Goal: Communication & Community: Answer question/provide support

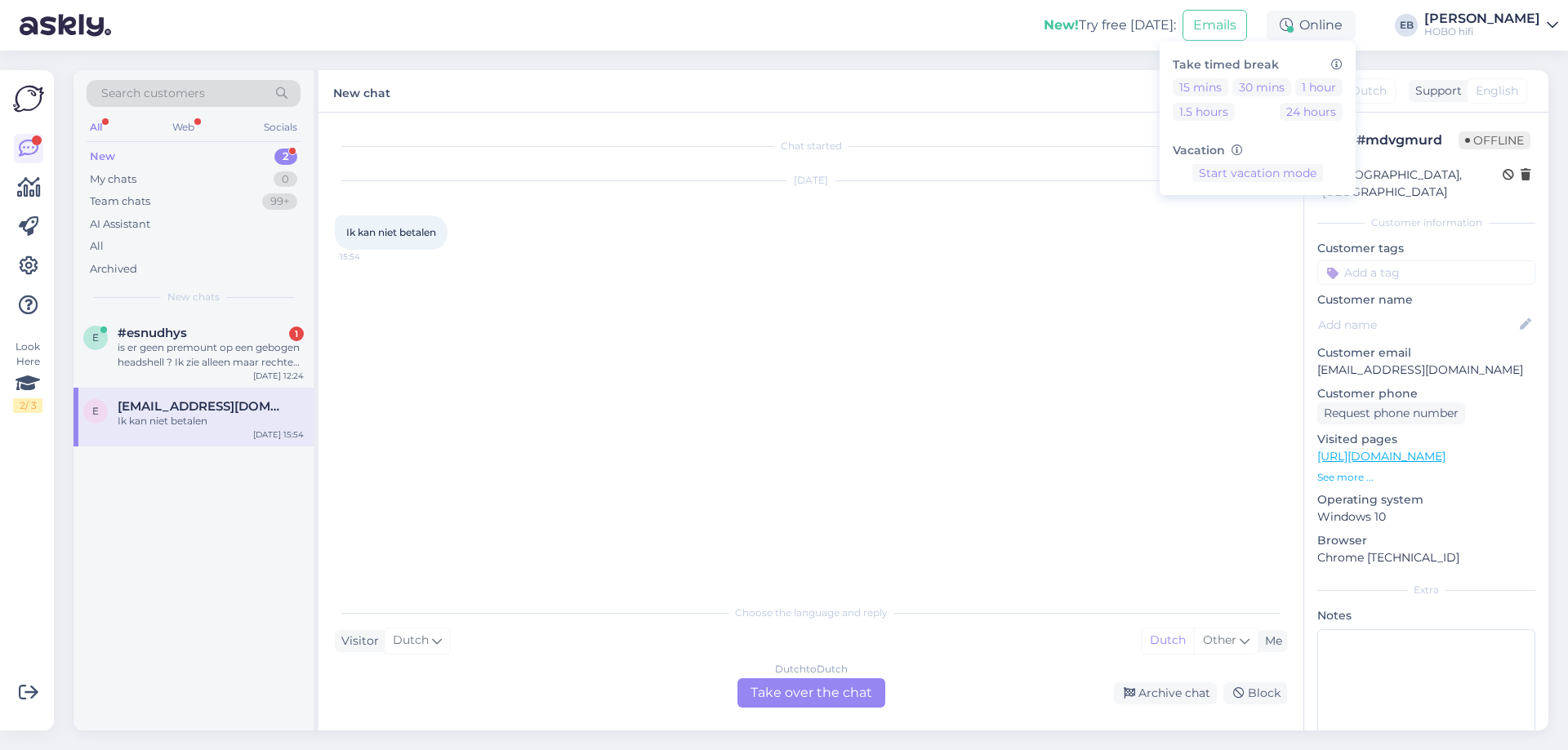
click at [123, 349] on div "is er geen premount op een gebogen headshell ? Ik zie alleen maar rechte headsh…" at bounding box center [211, 355] width 186 height 29
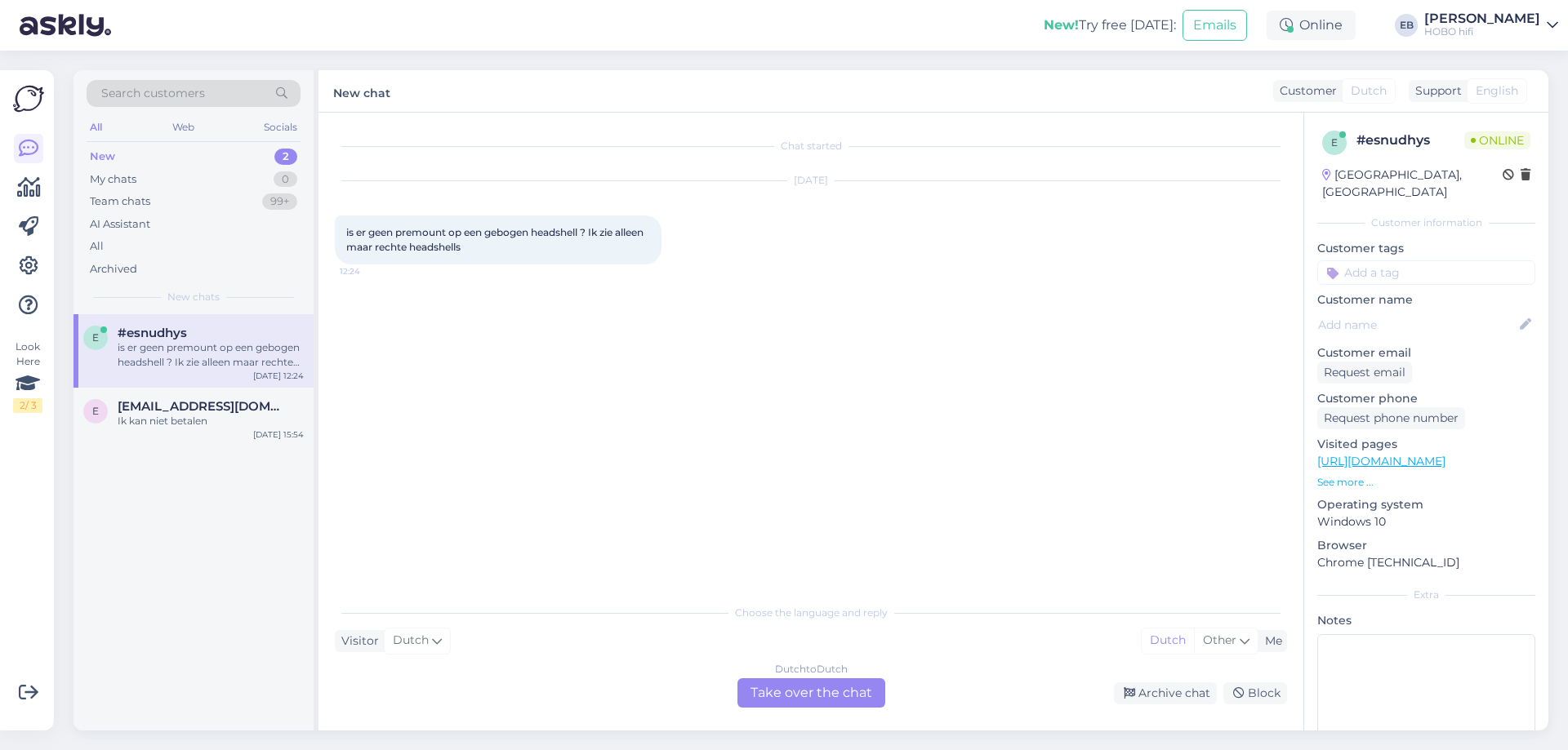
click at [795, 692] on div "Dutch to Dutch Take over the chat" at bounding box center [811, 693] width 148 height 29
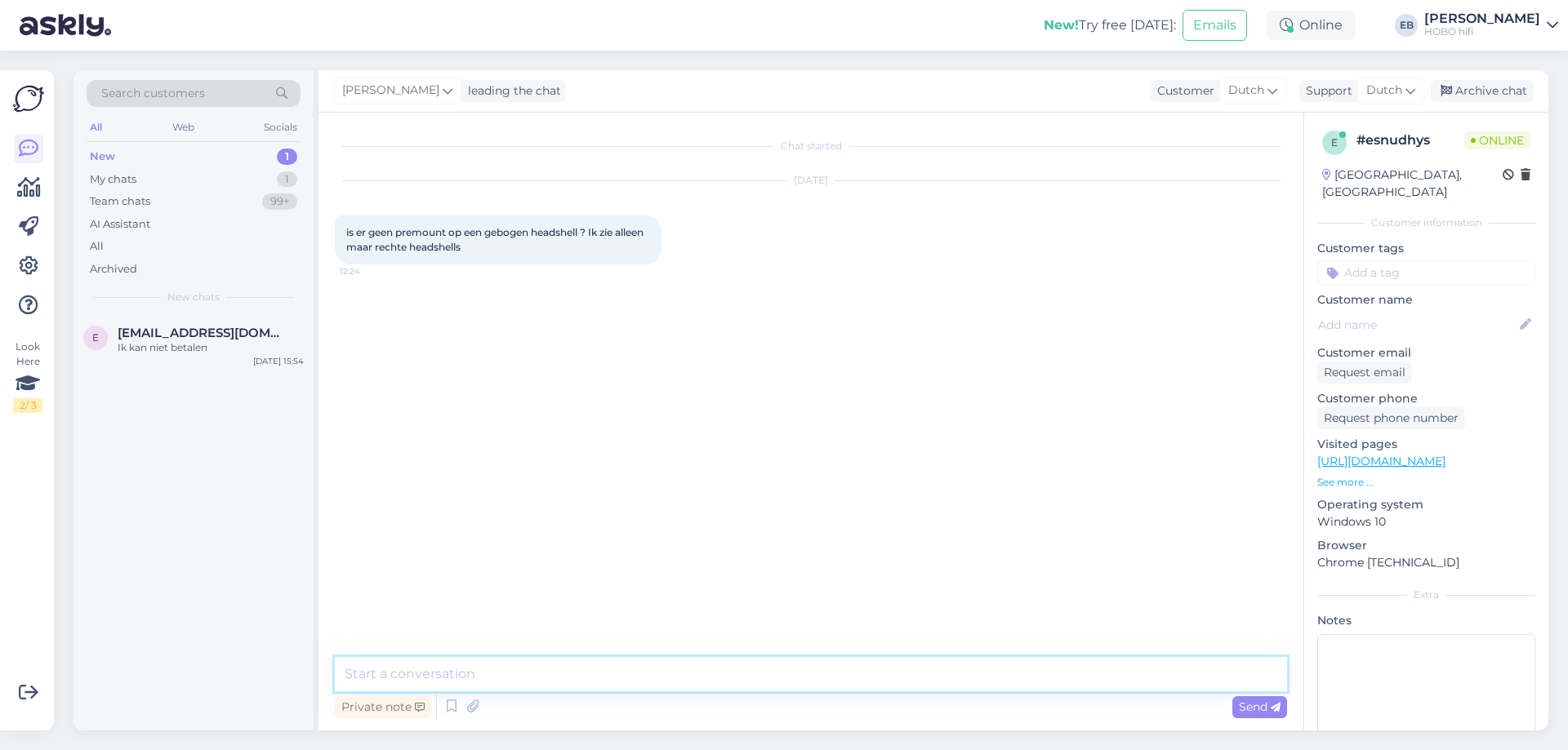
click at [652, 675] on textarea at bounding box center [810, 674] width 952 height 35
type textarea "Goedemiddag,"
type textarea "Dat klopt, de Pre-mounteds zijn enkel bedoeld voor toonarmen met een S-vorm. Di…"
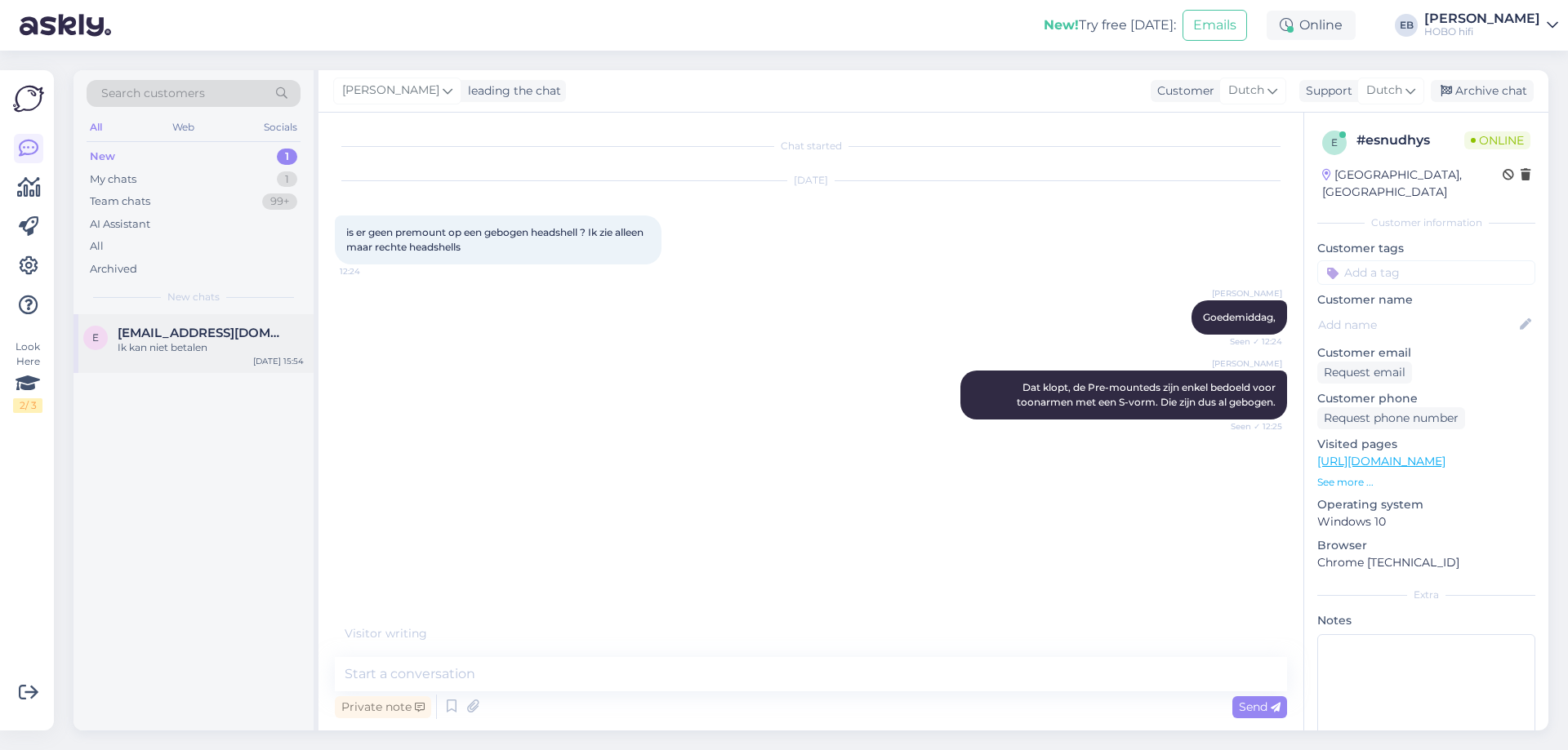
click at [192, 344] on div "Ik kan niet betalen" at bounding box center [211, 348] width 186 height 15
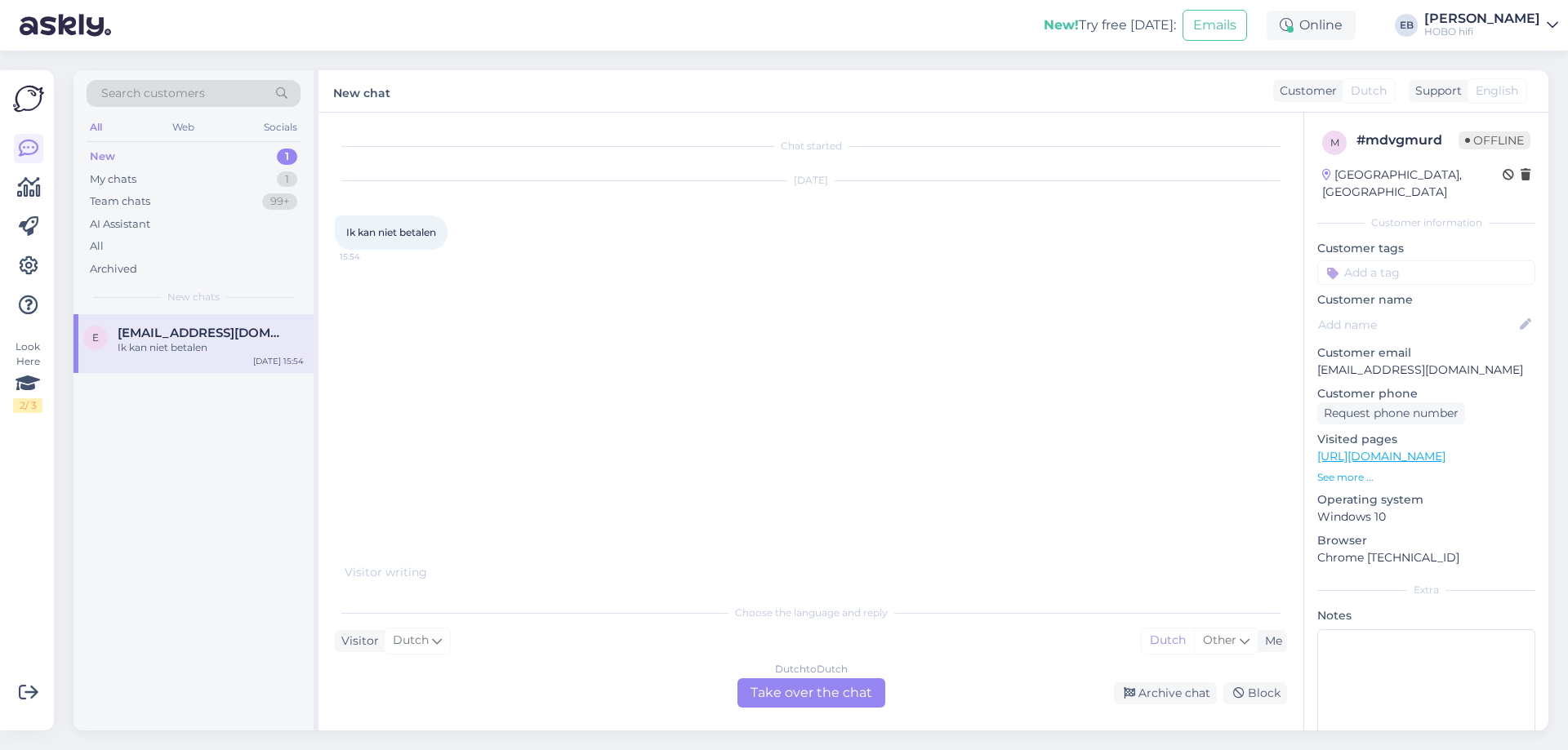
click at [1359, 261] on input at bounding box center [1425, 272] width 218 height 25
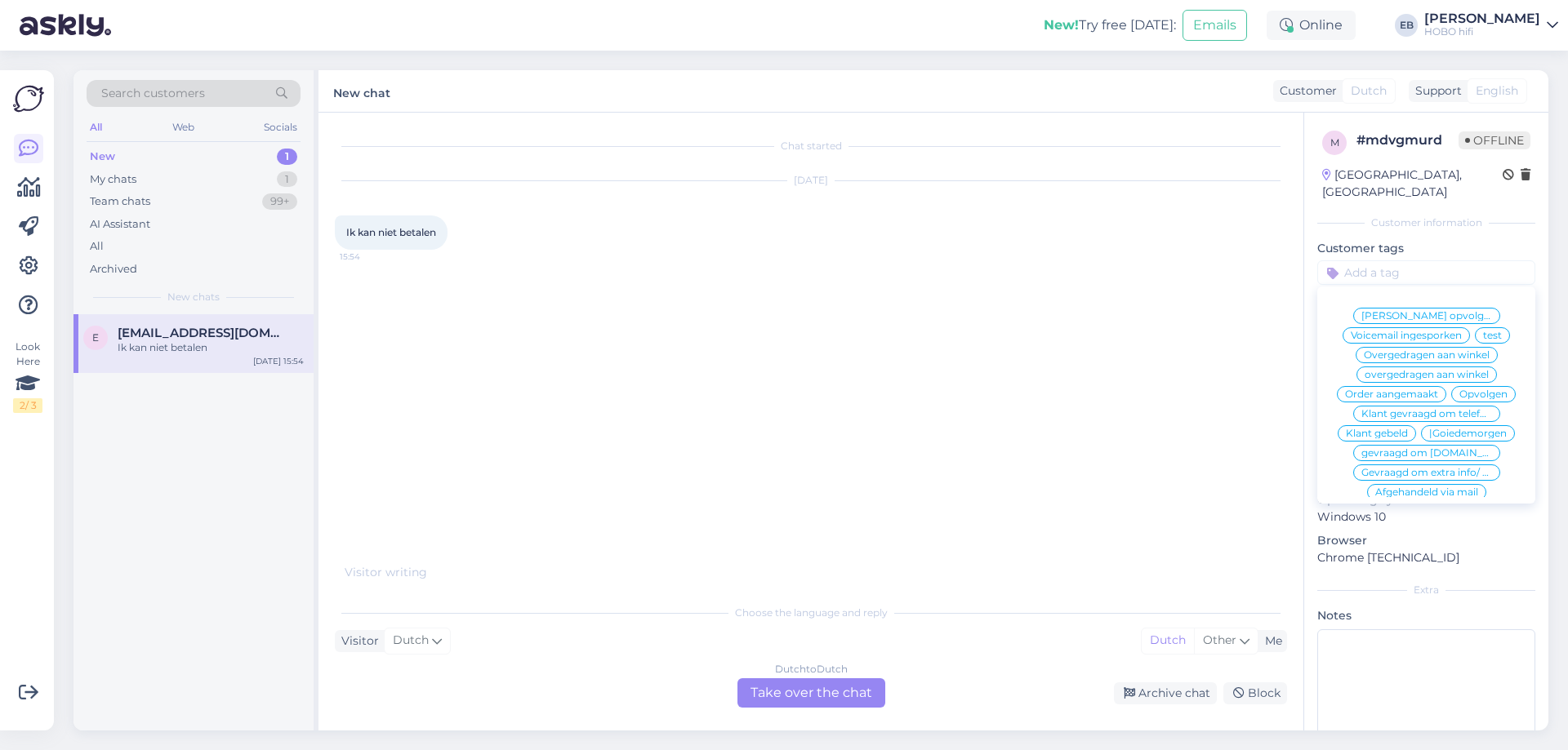
scroll to position [77, 0]
click at [1387, 471] on span "Afgehandeld" at bounding box center [1385, 474] width 63 height 10
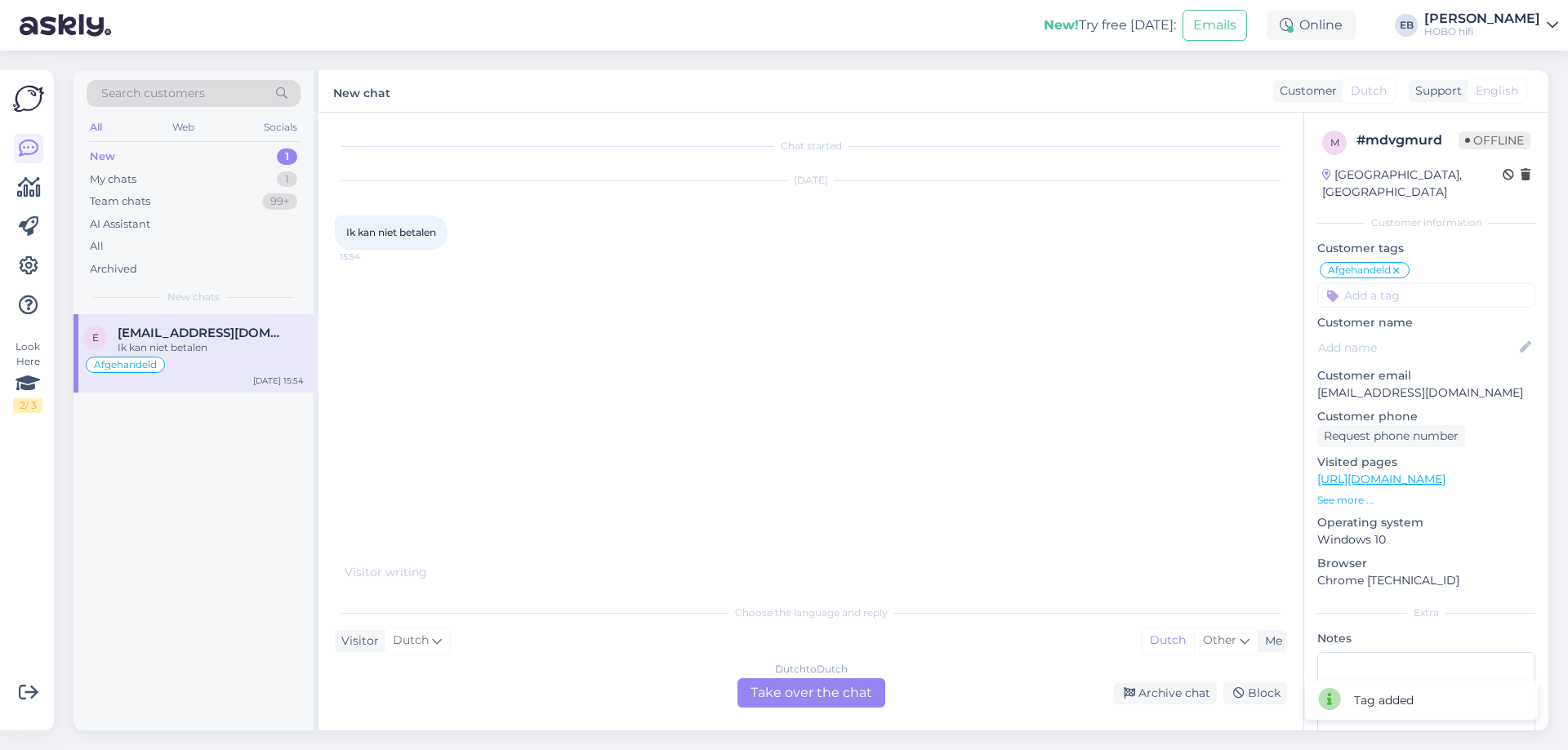
click at [853, 687] on div "Dutch to Dutch Take over the chat" at bounding box center [811, 693] width 148 height 29
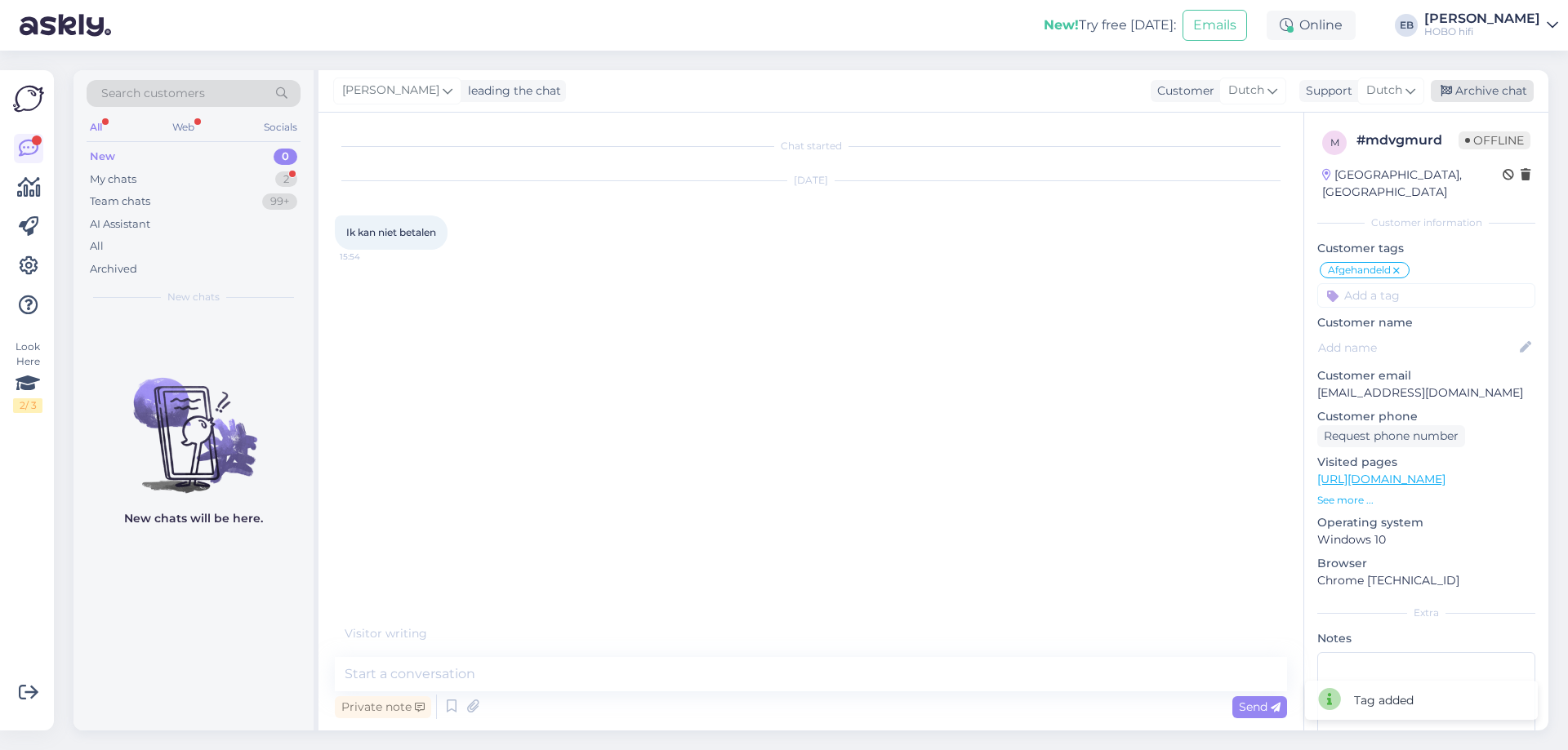
click at [1484, 91] on div "Archive chat" at bounding box center [1482, 91] width 103 height 22
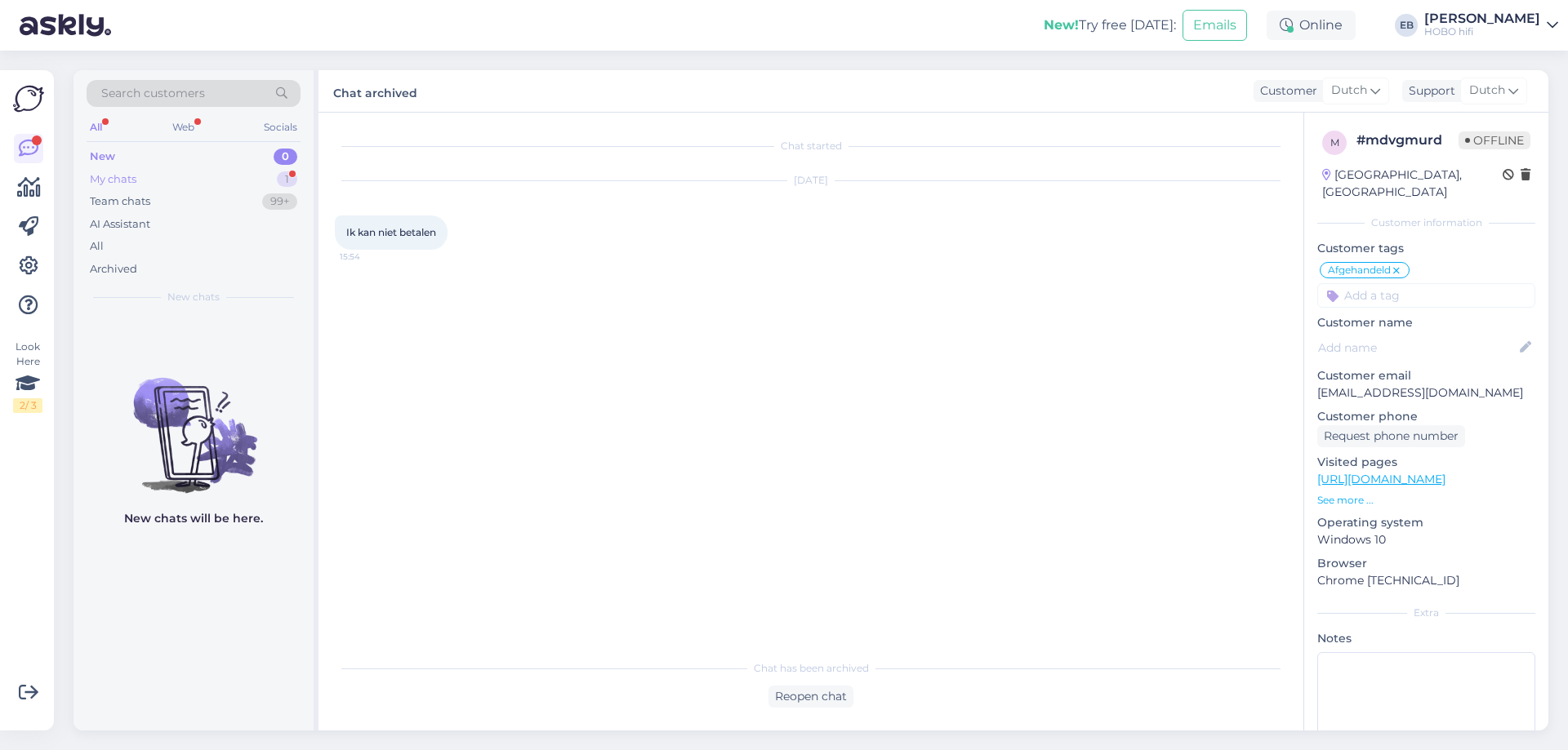
click at [128, 178] on div "My chats" at bounding box center [112, 180] width 47 height 16
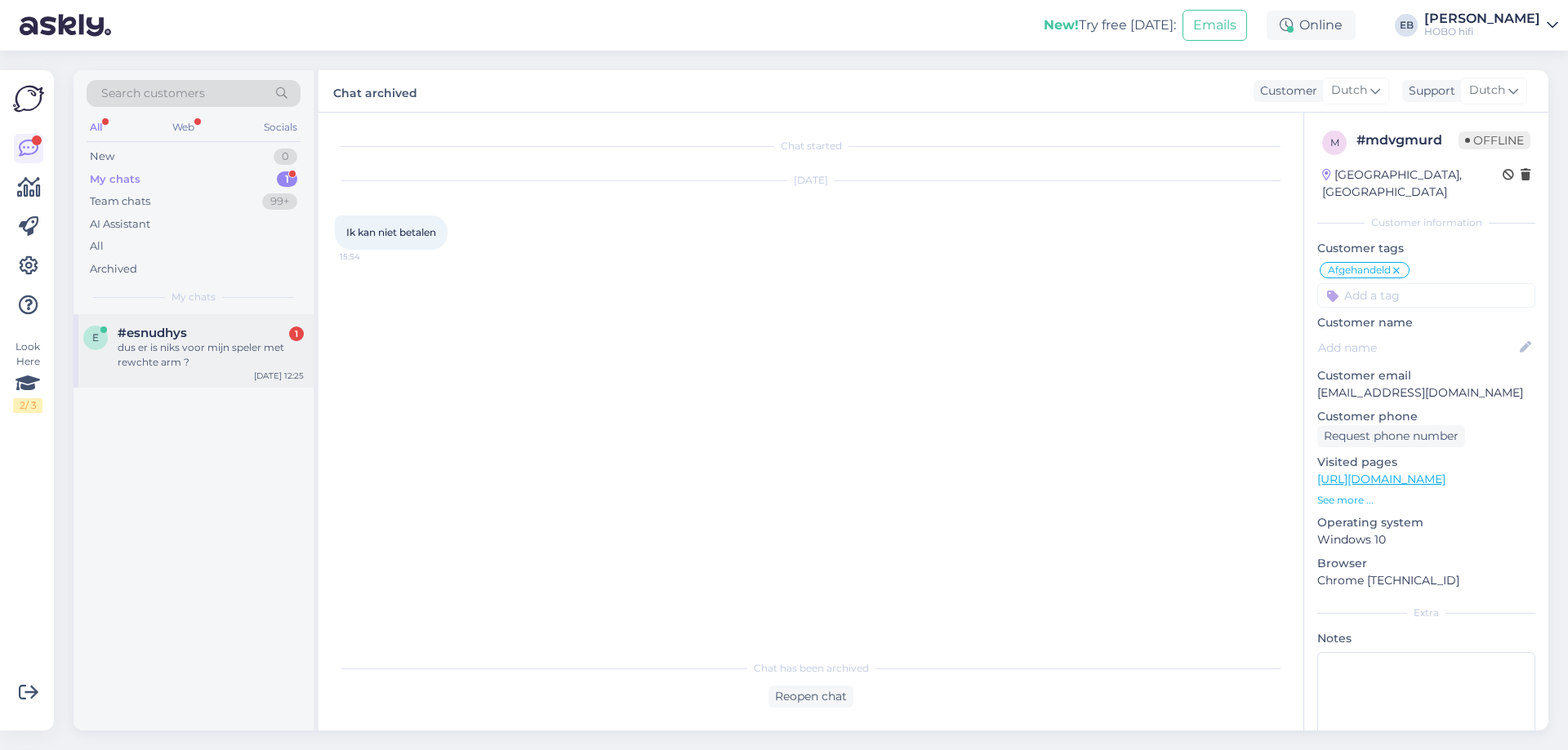
click at [233, 352] on div "dus er is niks voor mijn speler met rewchte arm ?" at bounding box center [211, 355] width 186 height 29
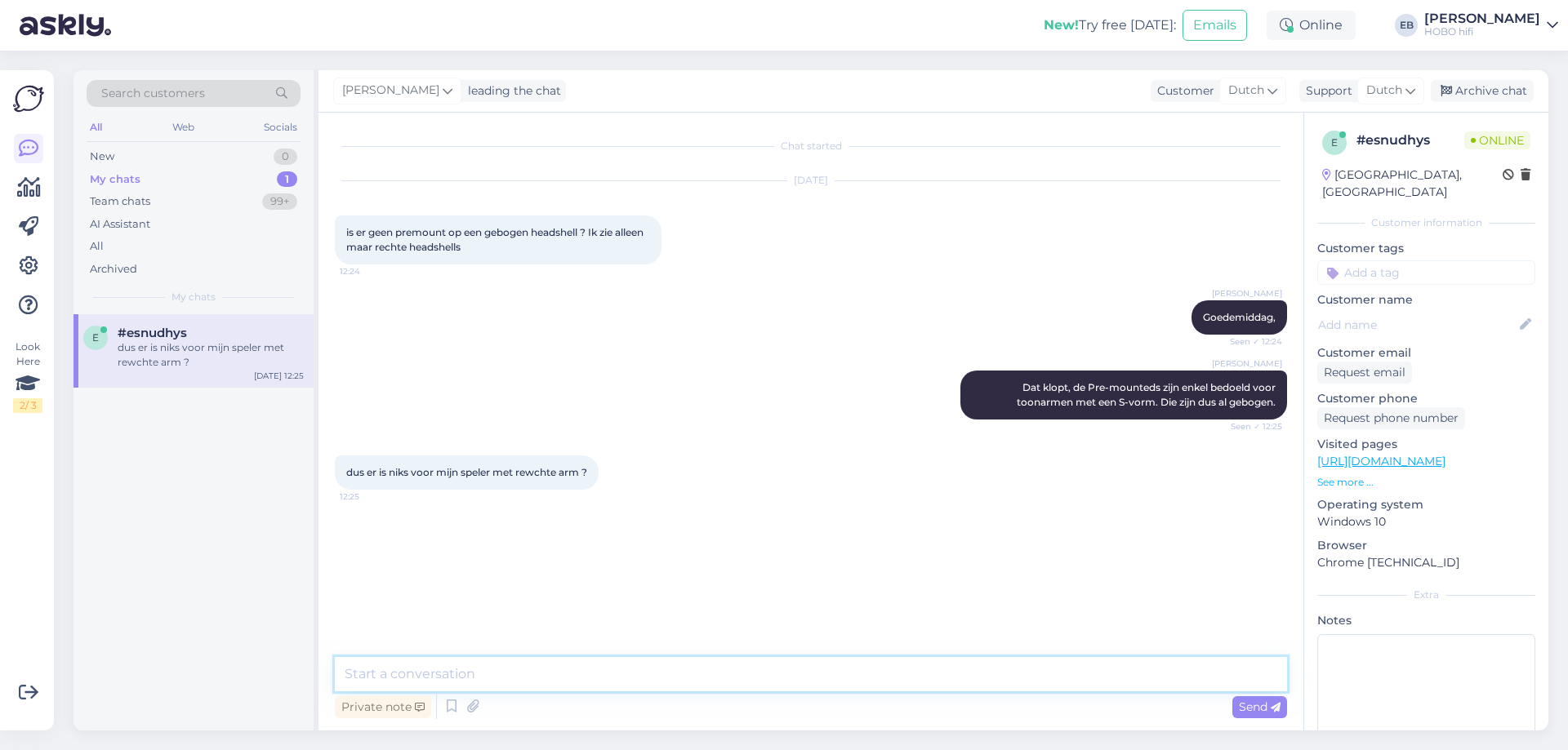
click at [528, 676] on textarea at bounding box center [810, 674] width 952 height 35
type textarea "Nee, dan heb je nooit de juiste hoek."
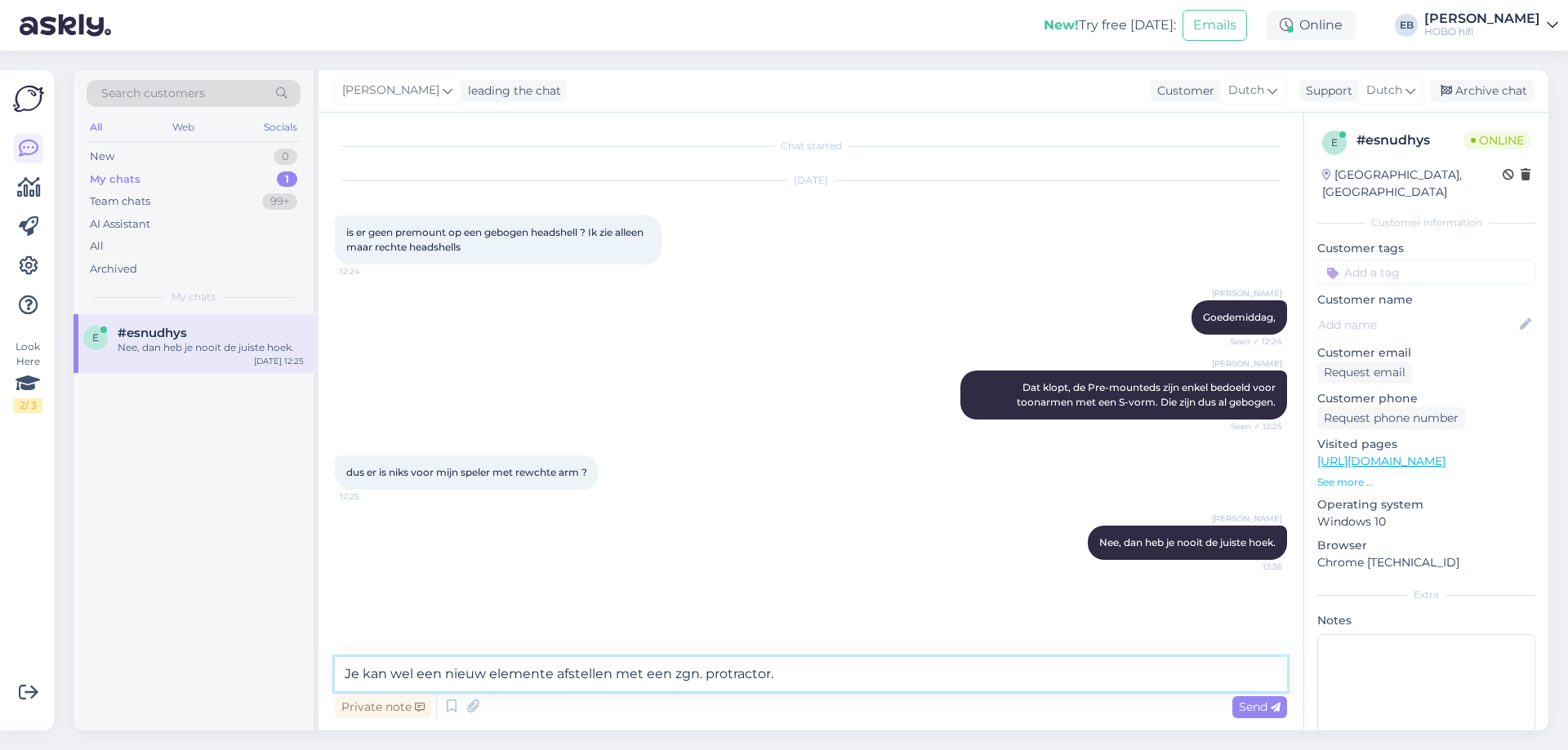
click at [549, 682] on textarea "Je kan wel een nieuw elemente afstellen met een zgn. protractor." at bounding box center [810, 674] width 952 height 35
type textarea "Je kan wel een nieuw element afstellen met een zgn. protractor."
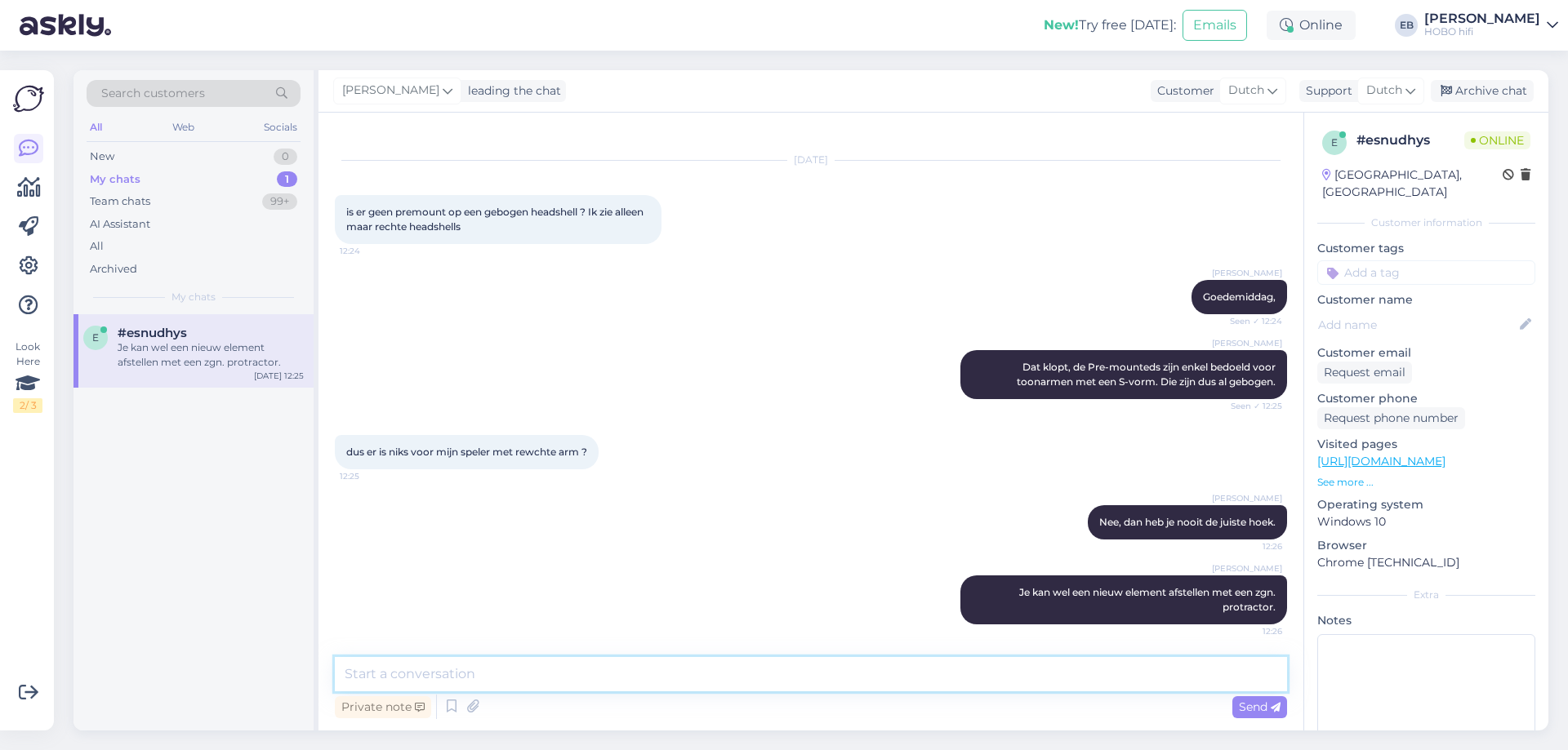
click at [546, 677] on textarea at bounding box center [810, 674] width 952 height 35
click at [610, 673] on textarea "Die zit achterop de Pro-Ject Strobe-It:" at bounding box center [810, 674] width 952 height 35
paste textarea "[URL][DOMAIN_NAME]"
type textarea "Die zit achterop de Pro-Ject Strobe-It: [URL][DOMAIN_NAME]"
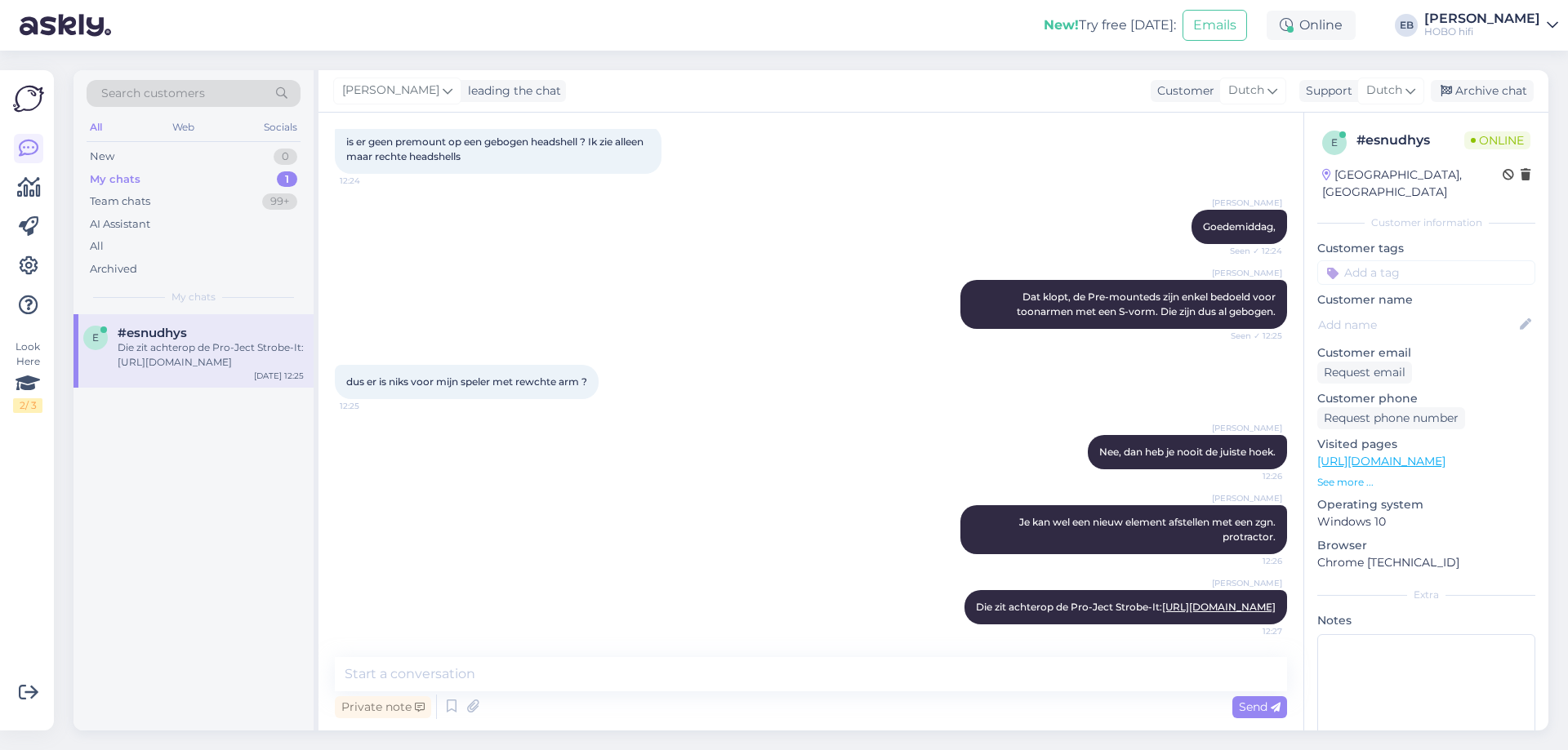
click at [837, 512] on div "[PERSON_NAME] Je kan wel een nieuw element afstellen met een zgn. protractor. 1…" at bounding box center [810, 529] width 952 height 85
click at [851, 676] on textarea at bounding box center [810, 674] width 952 height 35
type textarea "Mocht je nog vragen hebben, laat het gerust weten."
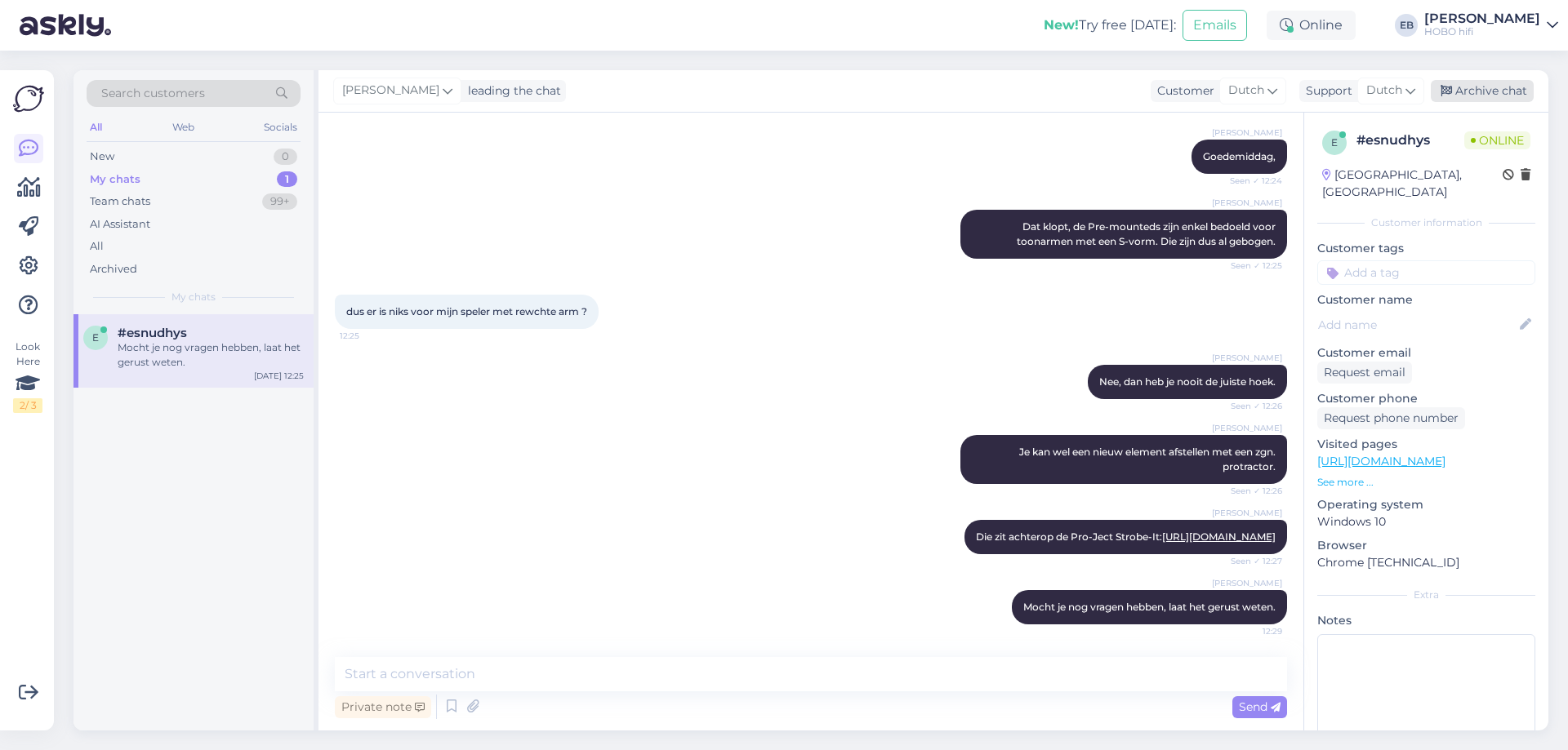
click at [1471, 96] on div "Archive chat" at bounding box center [1482, 91] width 103 height 22
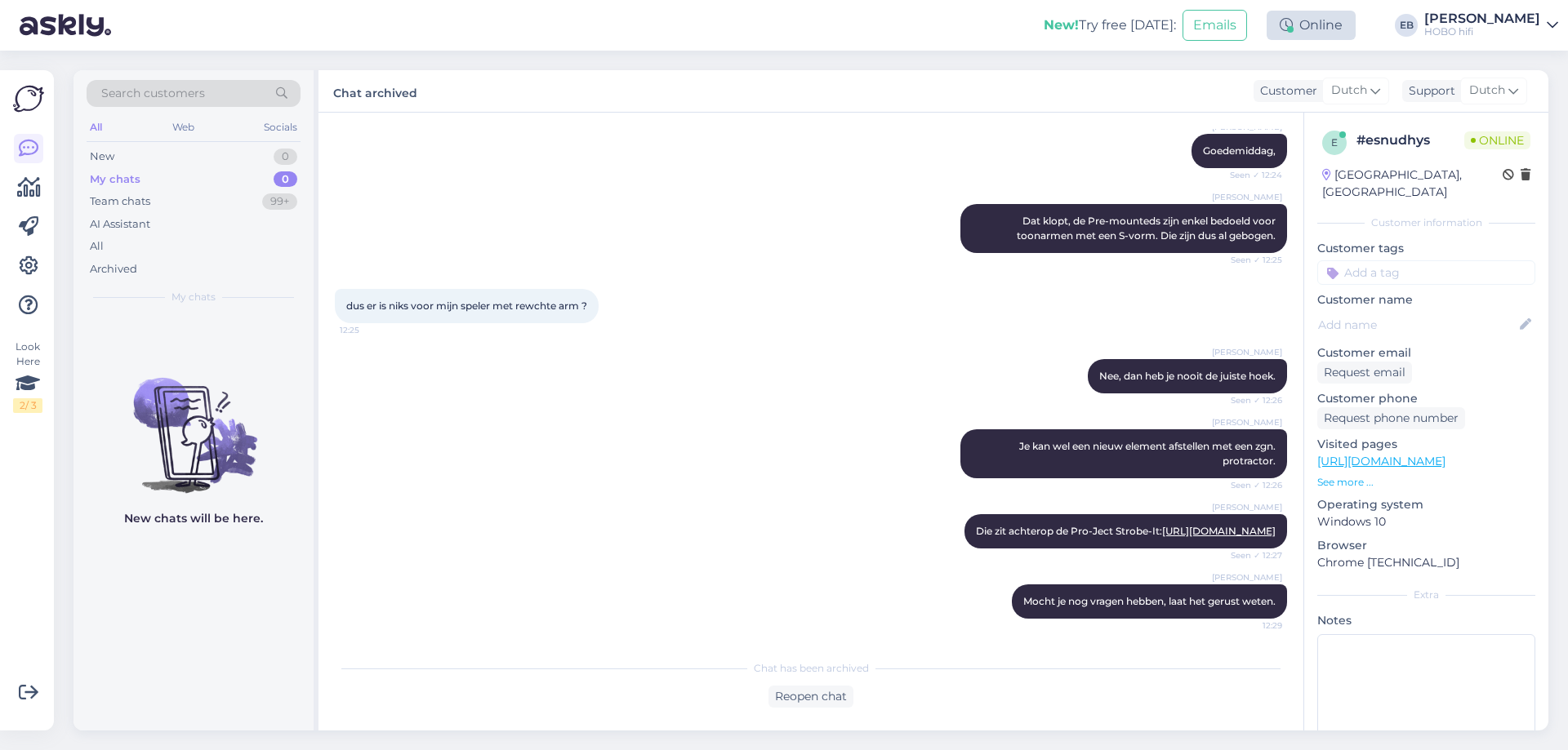
click at [1340, 26] on div "Online" at bounding box center [1310, 26] width 89 height 29
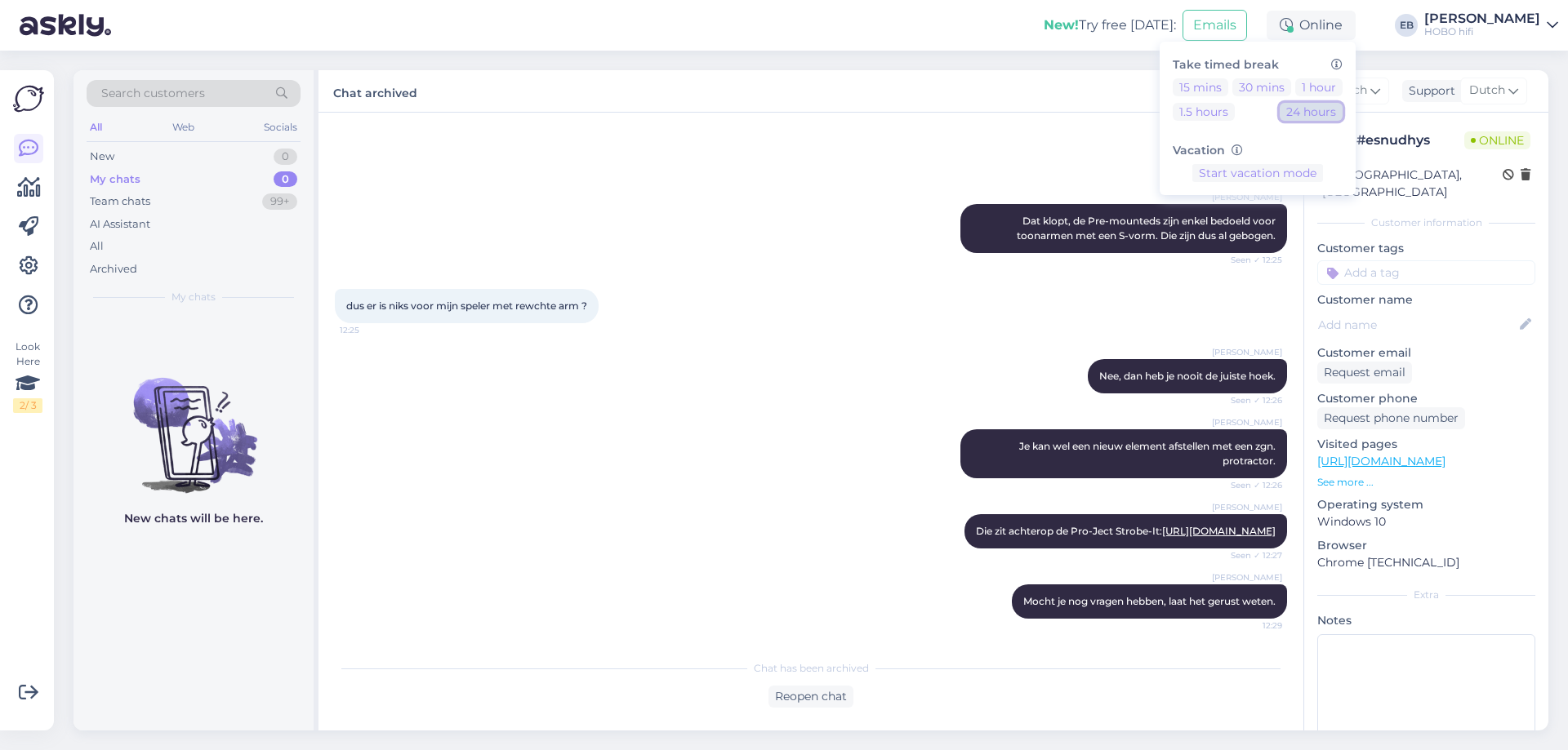
click at [1342, 115] on button "24 hours" at bounding box center [1310, 112] width 63 height 18
click at [843, 219] on div "[PERSON_NAME] Dat klopt, de Pre-mounteds zijn enkel bedoeld voor toonarmen met …" at bounding box center [810, 228] width 952 height 85
